Goal: Task Accomplishment & Management: Use online tool/utility

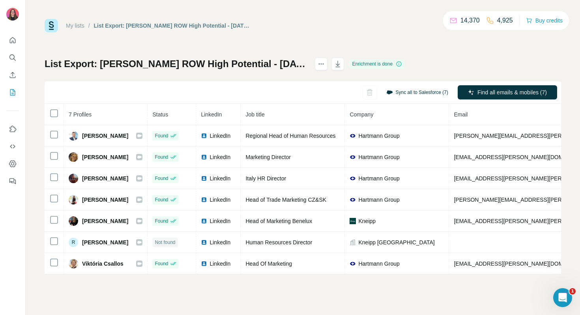
click at [400, 93] on button "Sync all to Salesforce (7)" at bounding box center [417, 92] width 73 height 12
click at [396, 93] on button "Sync all to Salesforce (7)" at bounding box center [417, 92] width 73 height 12
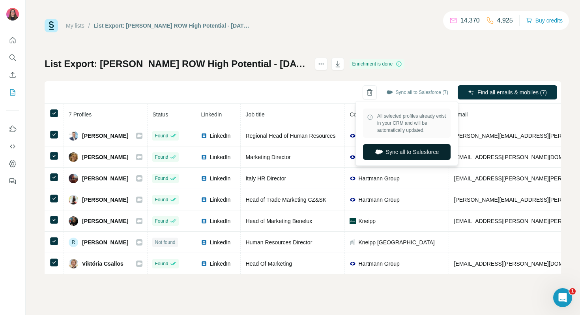
click at [399, 154] on button "Sync all to Salesforce" at bounding box center [407, 152] width 88 height 16
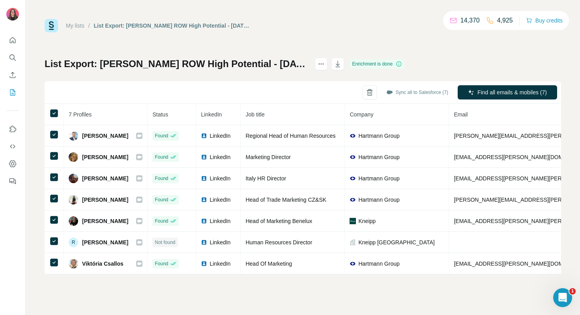
click at [82, 27] on link "My lists" at bounding box center [75, 25] width 19 height 6
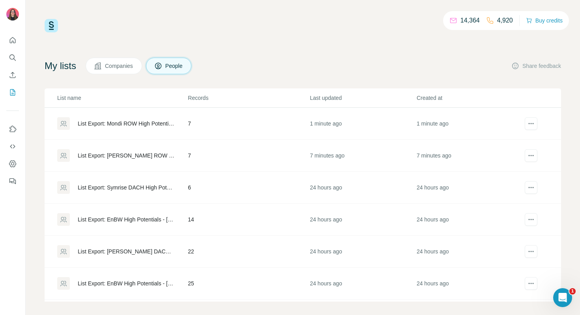
click at [114, 121] on div "List Export: Mondi ROW High Potential - [DATE] 14:46" at bounding box center [126, 124] width 97 height 8
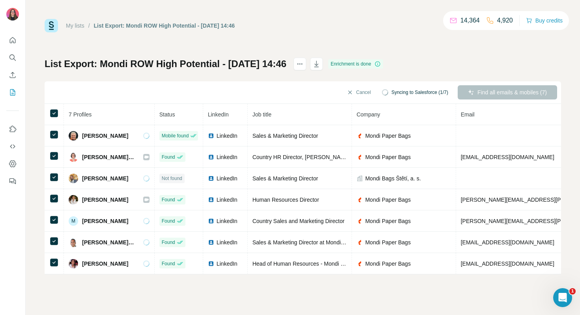
click at [286, 89] on div "Cancel Syncing to Salesforce (1/7) Find all emails & mobiles (7)" at bounding box center [303, 92] width 516 height 22
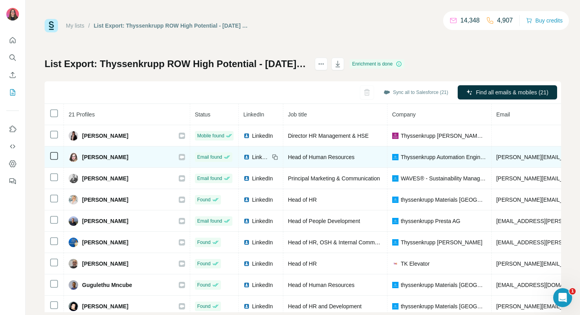
scroll to position [2, 0]
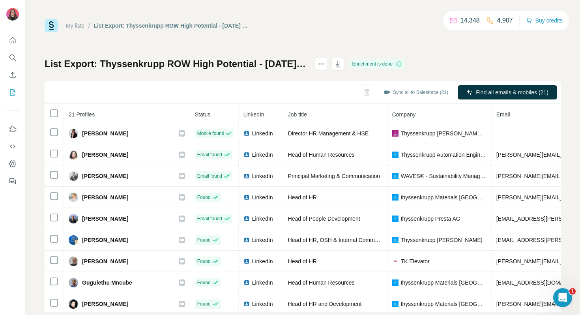
click at [76, 26] on link "My lists" at bounding box center [75, 25] width 19 height 6
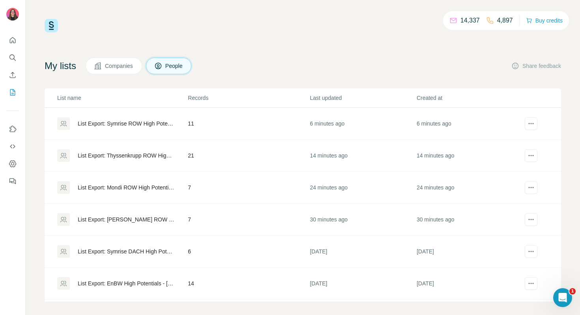
click at [120, 127] on div "List Export: Symrise ROW High Potential - 08/10/2025 15:04" at bounding box center [122, 123] width 130 height 13
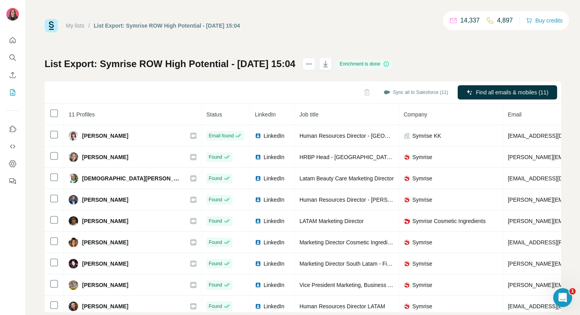
scroll to position [16, 0]
